Goal: Task Accomplishment & Management: Manage account settings

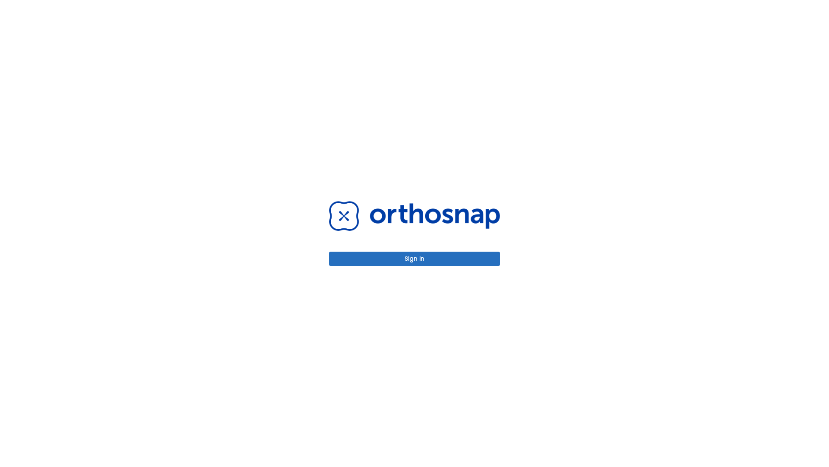
click at [415, 258] on button "Sign in" at bounding box center [414, 258] width 171 height 14
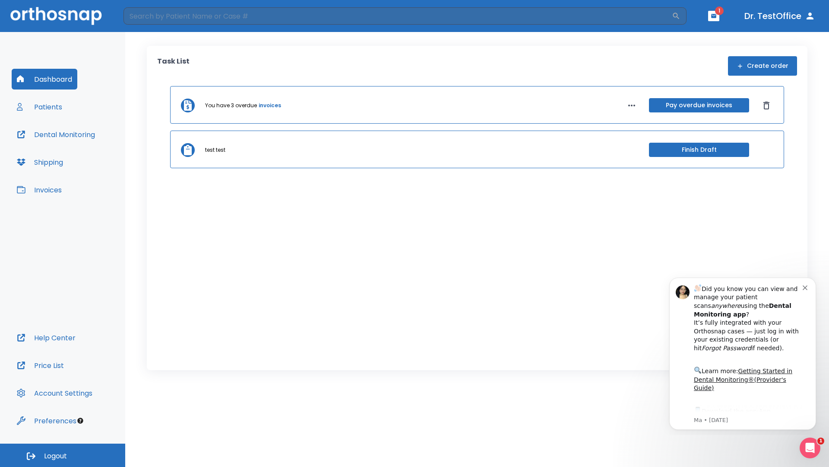
click at [63, 455] on span "Logout" at bounding box center [55, 456] width 23 height 10
